Goal: Task Accomplishment & Management: Manage account settings

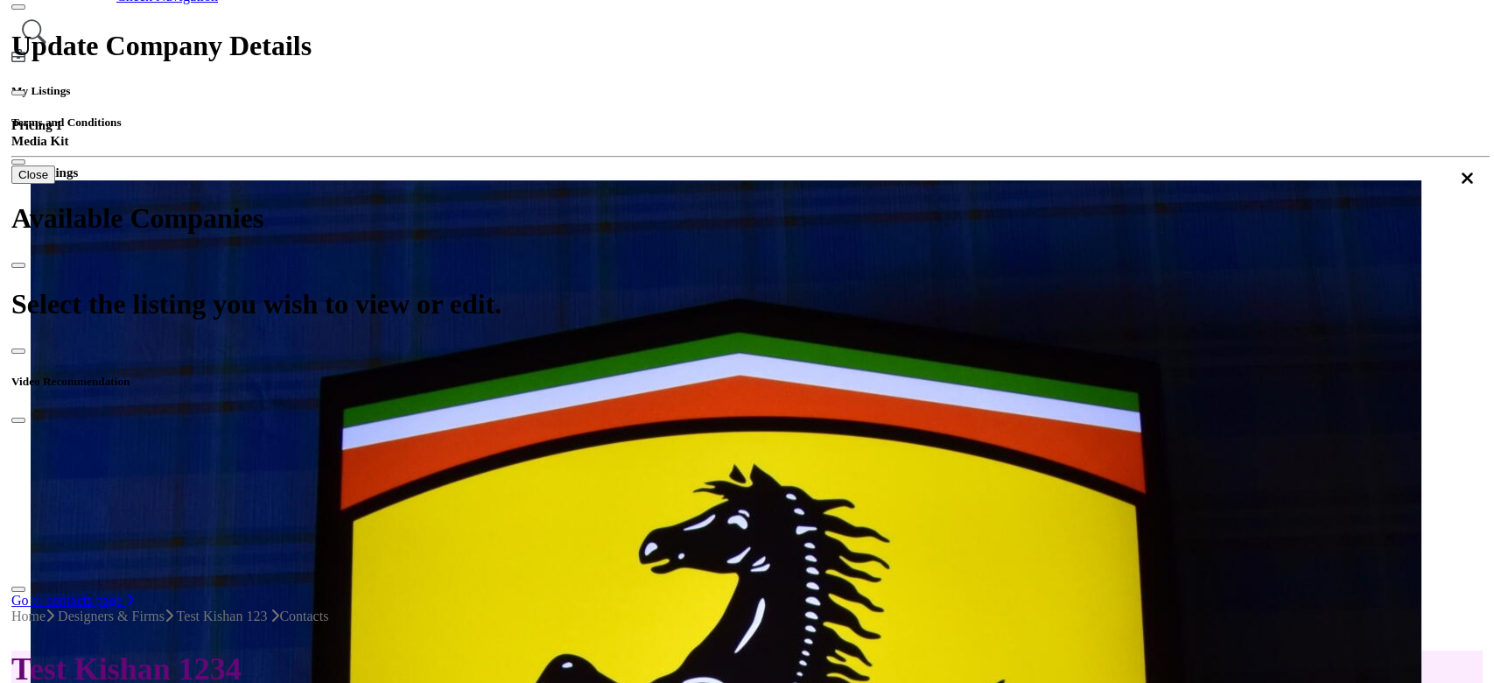
scroll to position [350, 0]
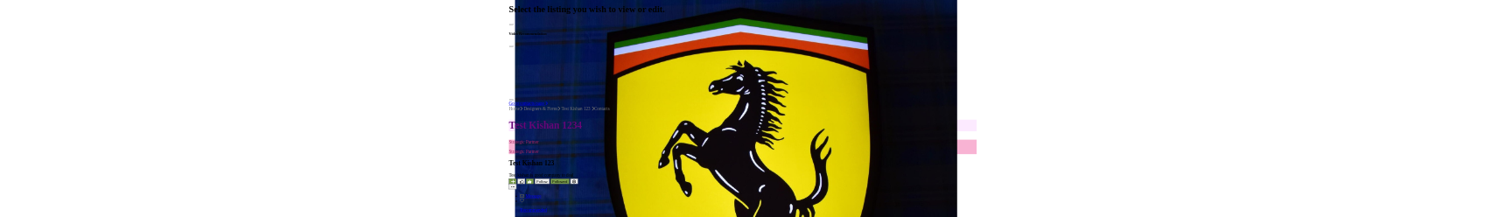
scroll to position [466, 0]
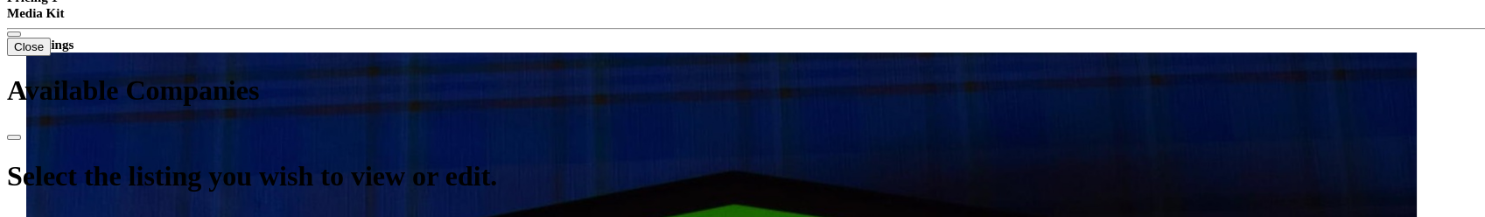
scroll to position [613, 0]
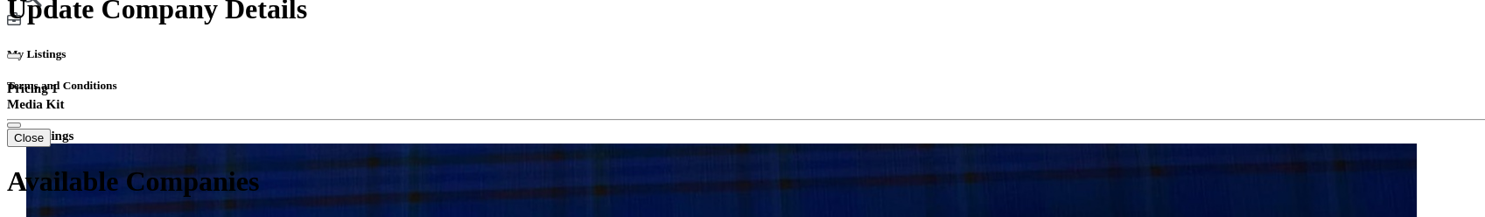
scroll to position [520, 0]
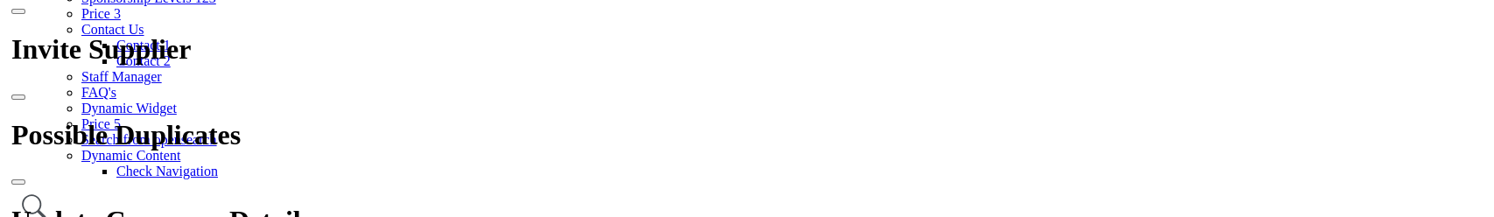
scroll to position [308, 0]
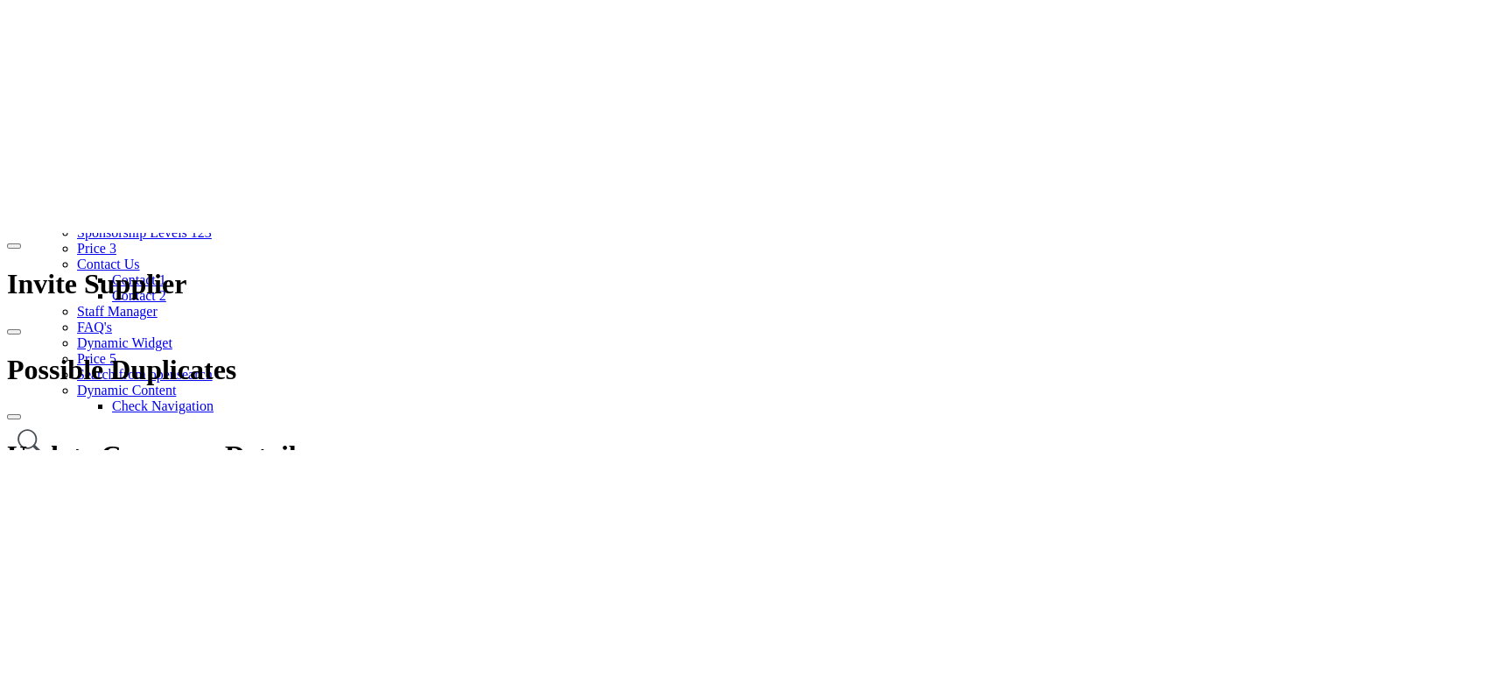
scroll to position [88, 0]
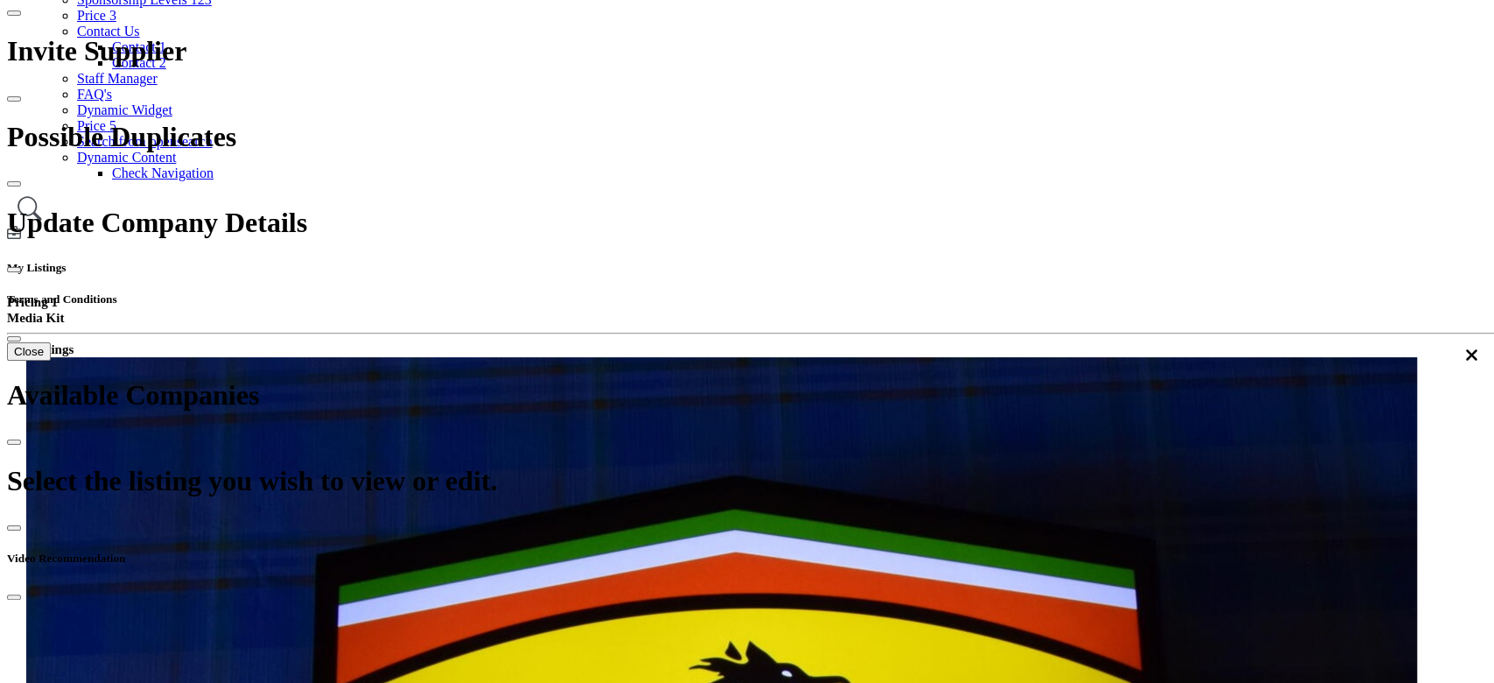
type input "***"
select select "*********"
type input "*"
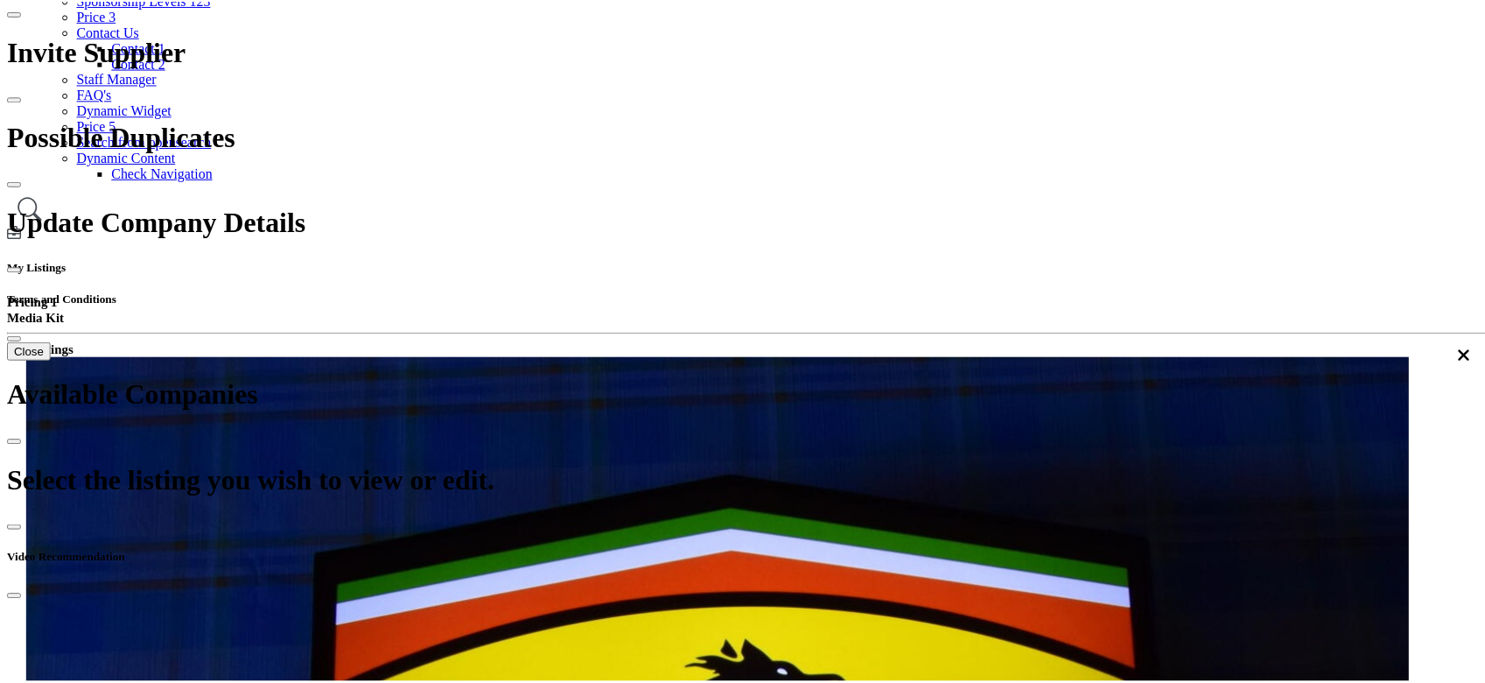
scroll to position [146, 0]
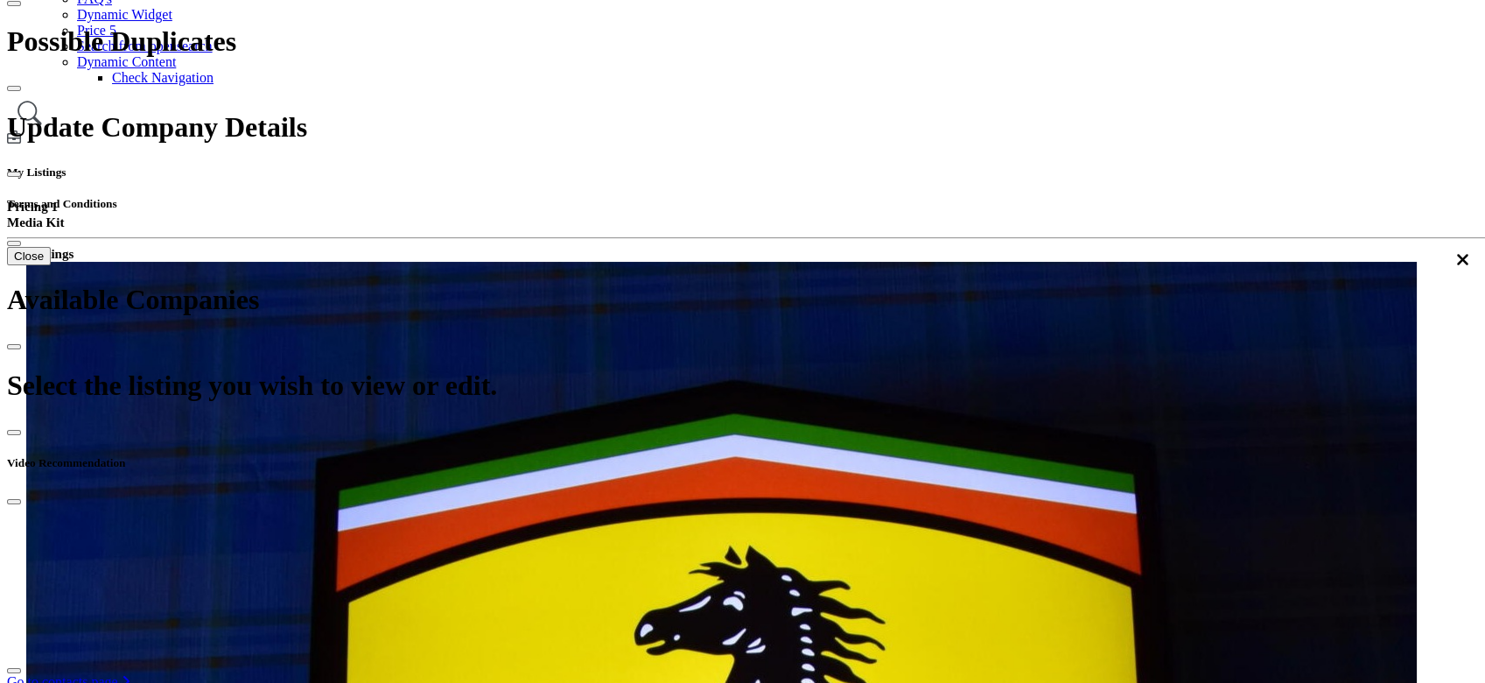
scroll to position [405, 0]
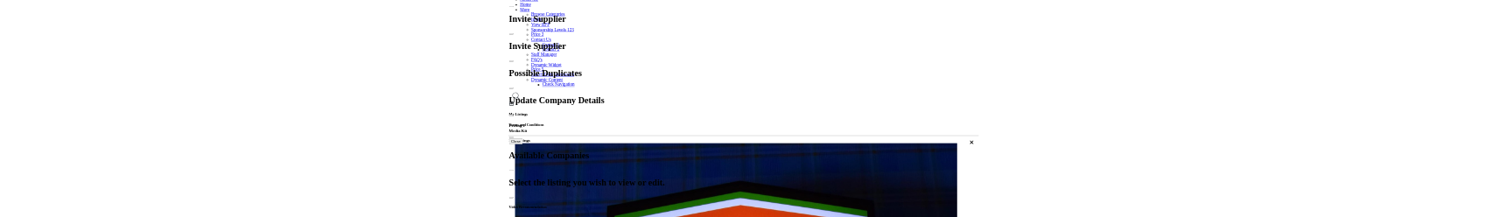
scroll to position [210, 0]
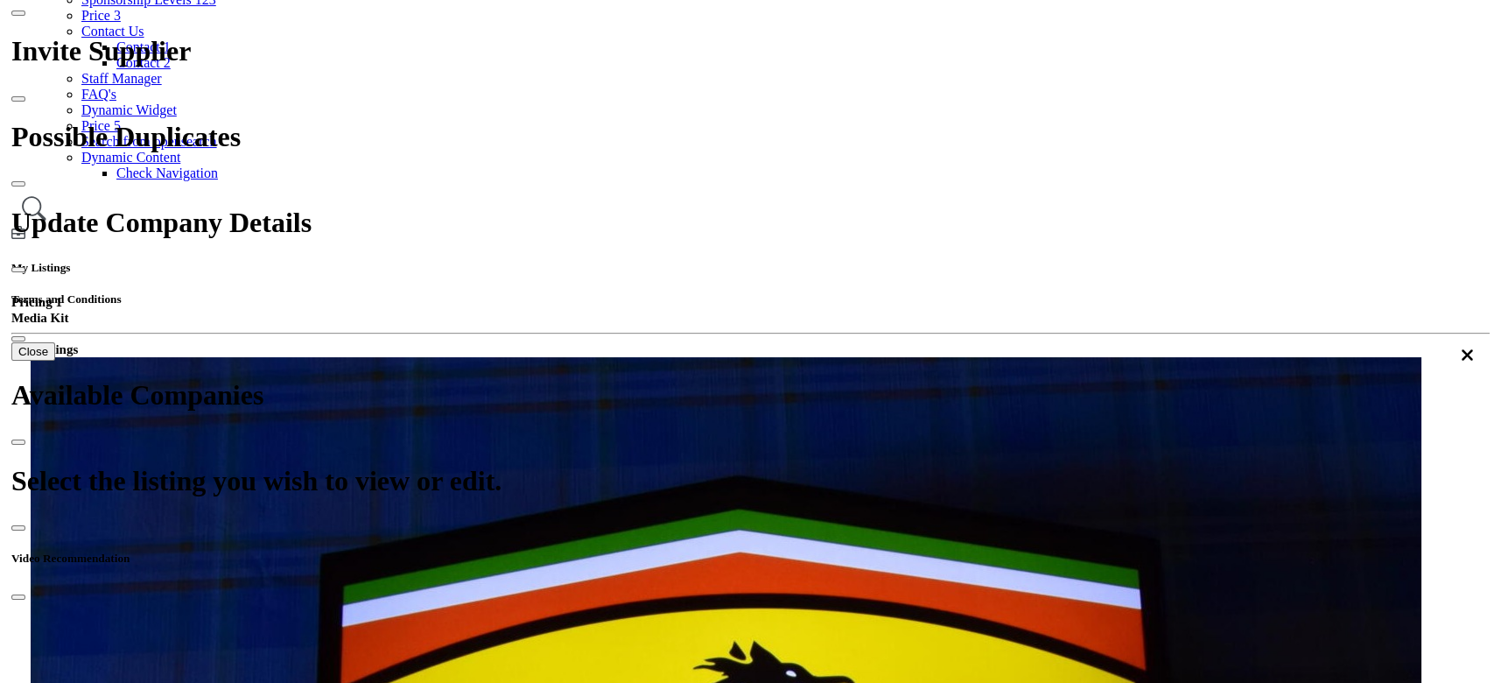
scroll to position [308, 0]
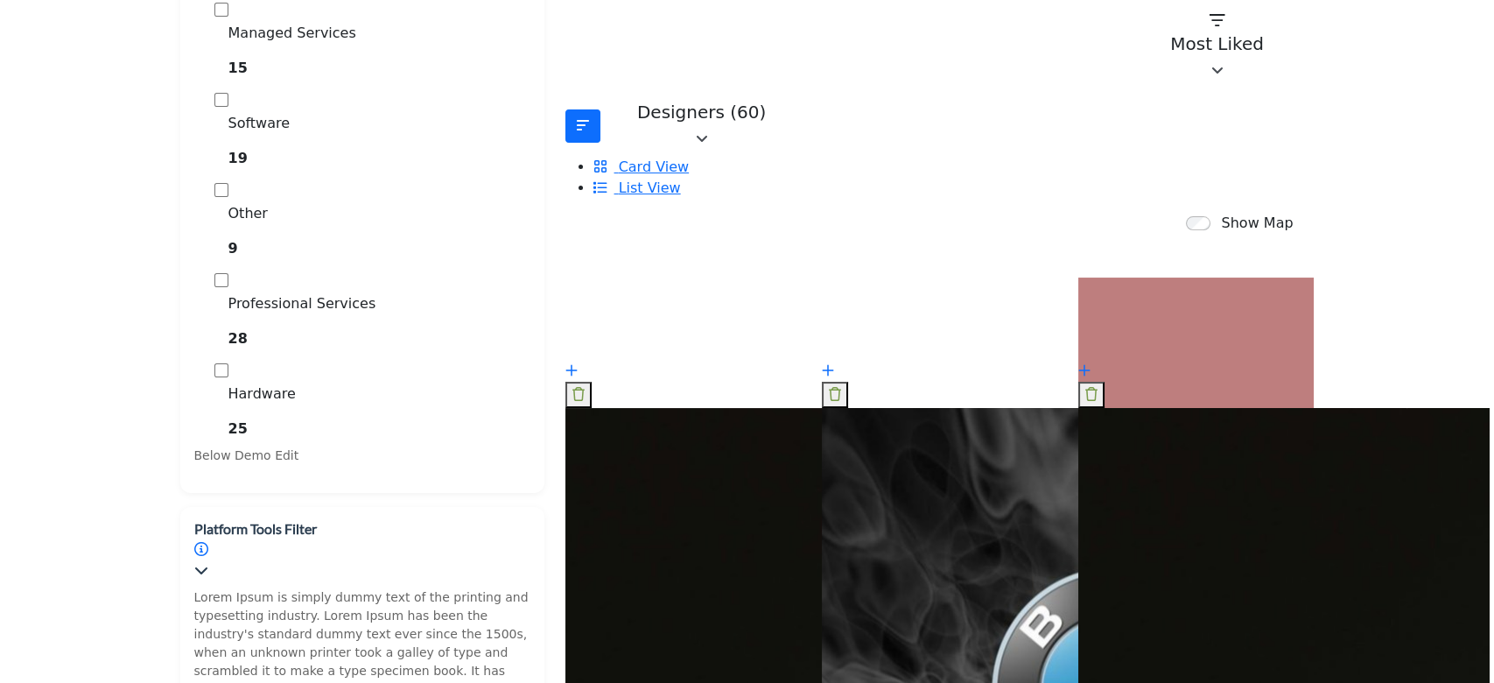
scroll to position [793, 0]
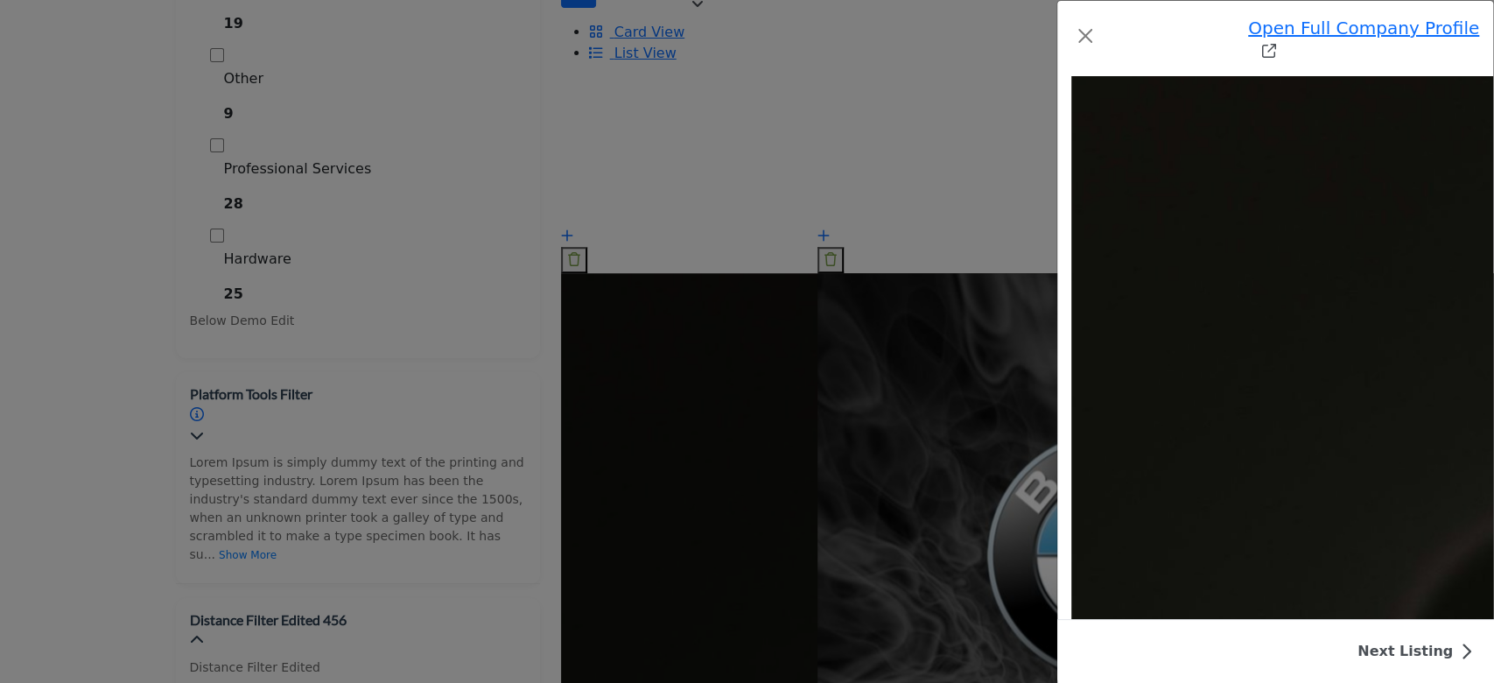
scroll to position [1340, 0]
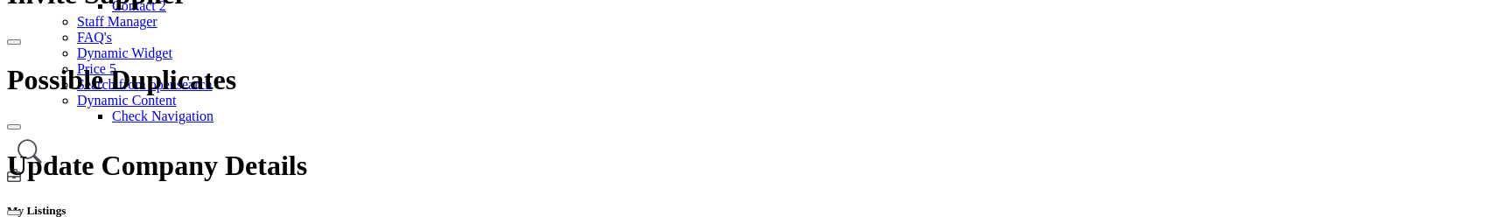
scroll to position [657, 0]
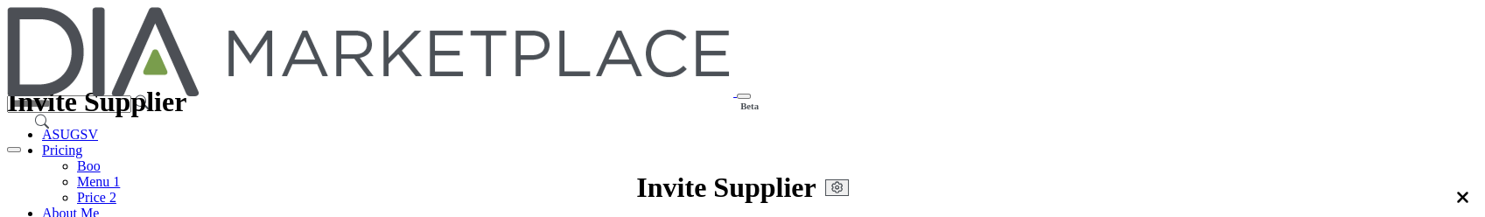
scroll to position [657, 0]
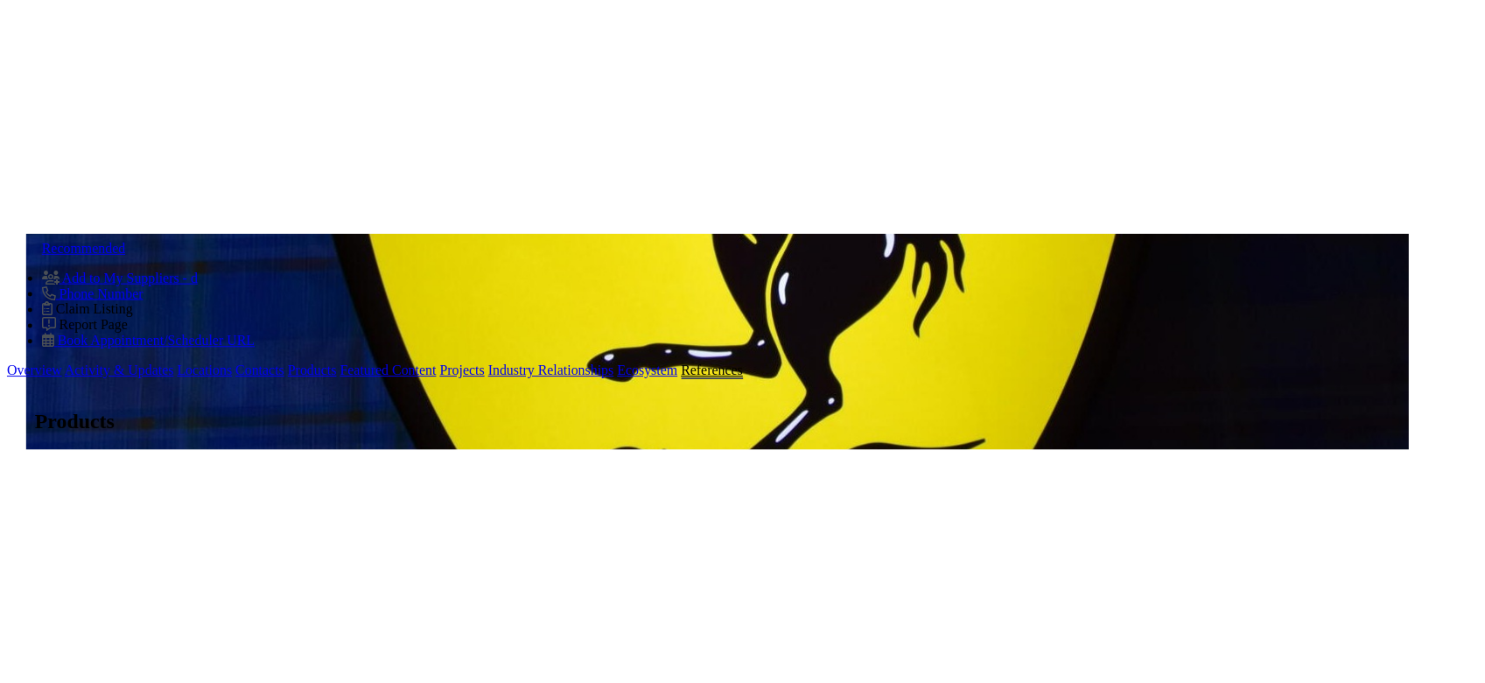
scroll to position [889, 0]
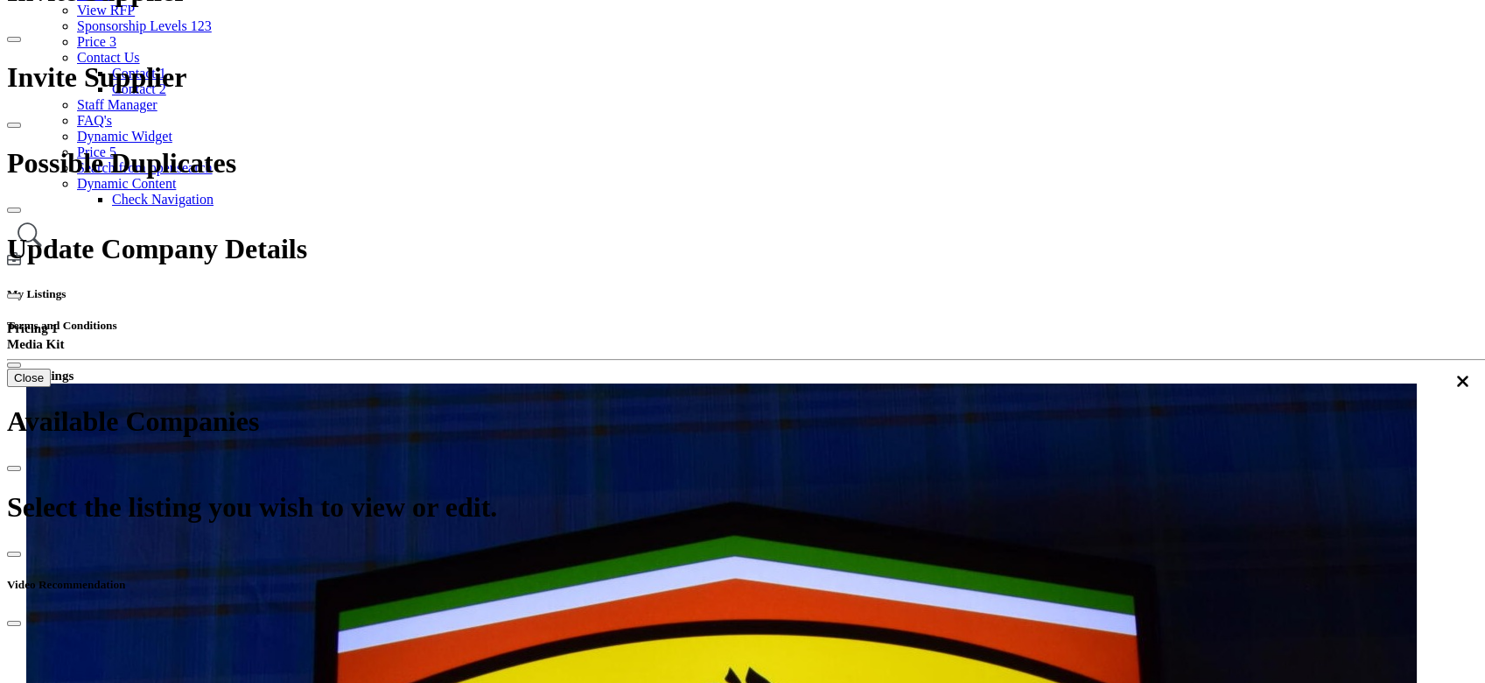
scroll to position [425, 0]
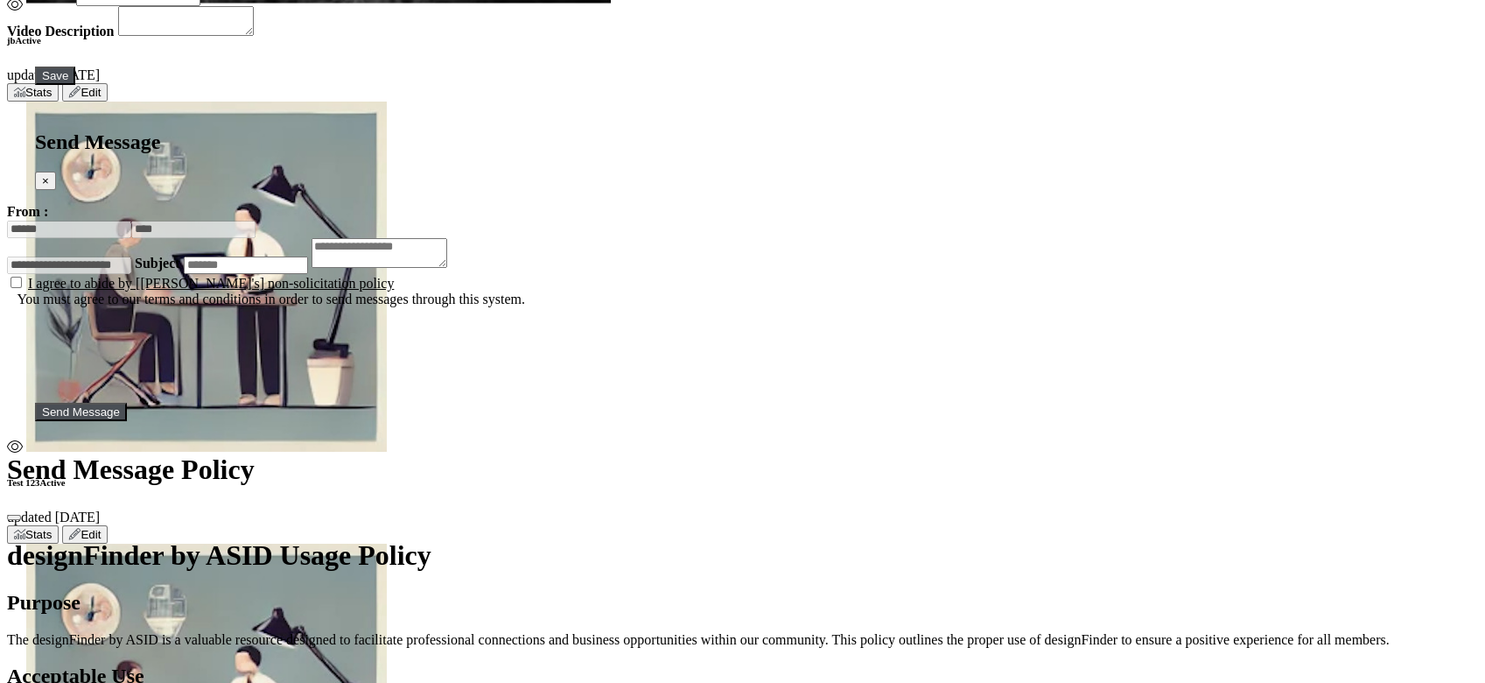
scroll to position [6209, 0]
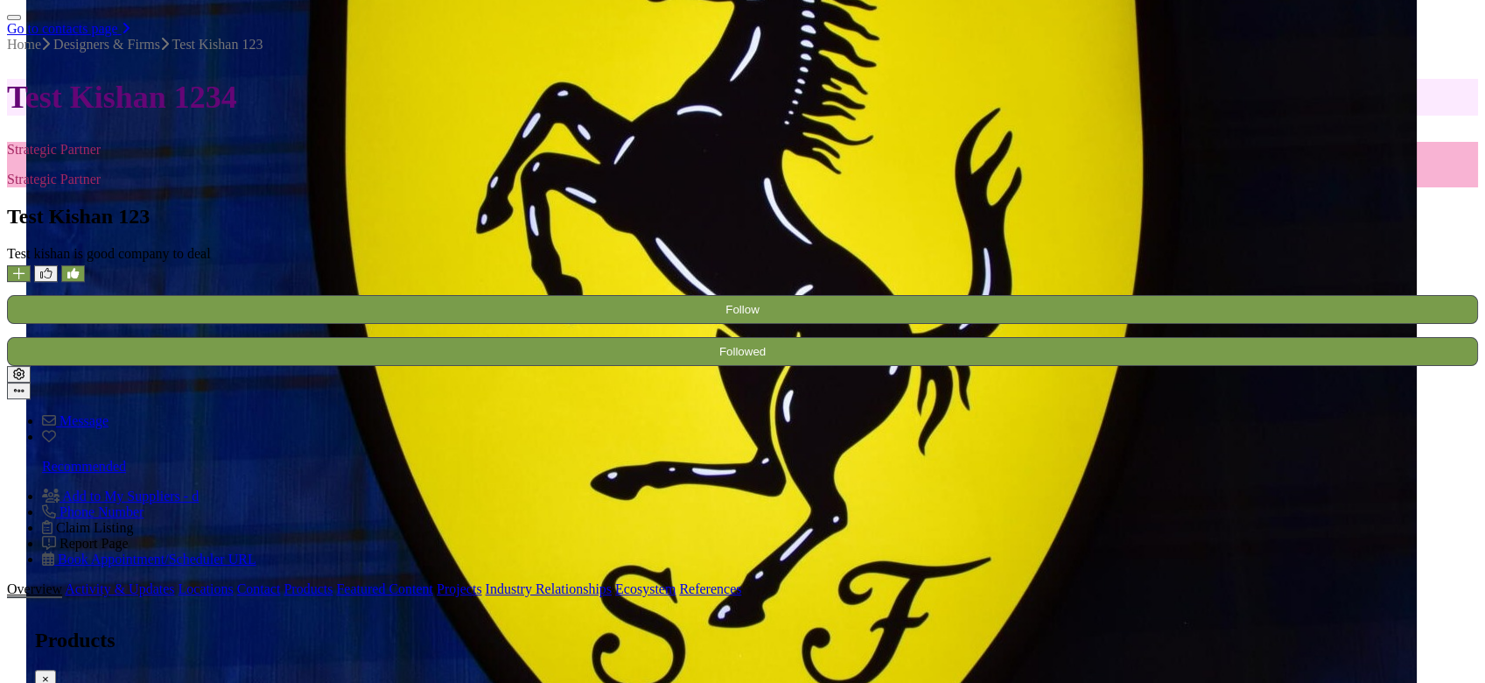
scroll to position [0, 0]
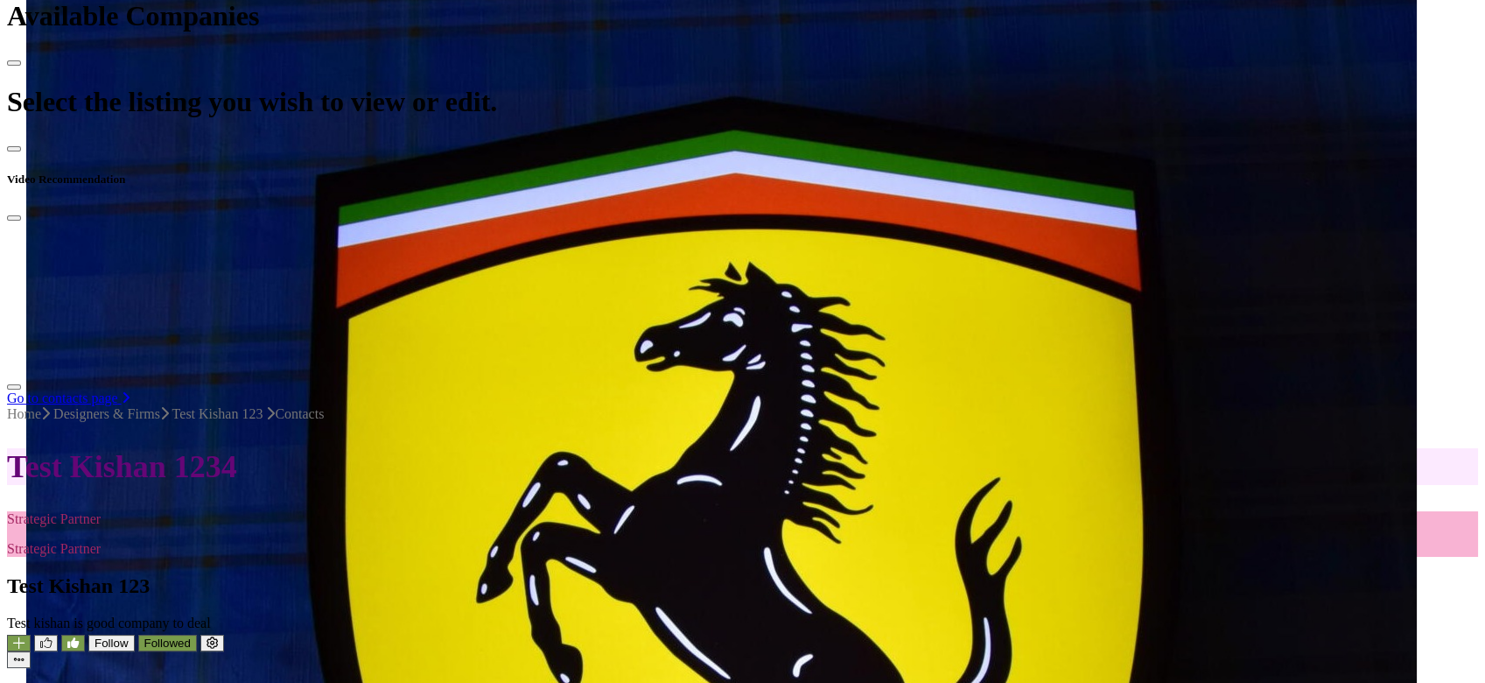
scroll to position [559, 0]
